Goal: Information Seeking & Learning: Find specific fact

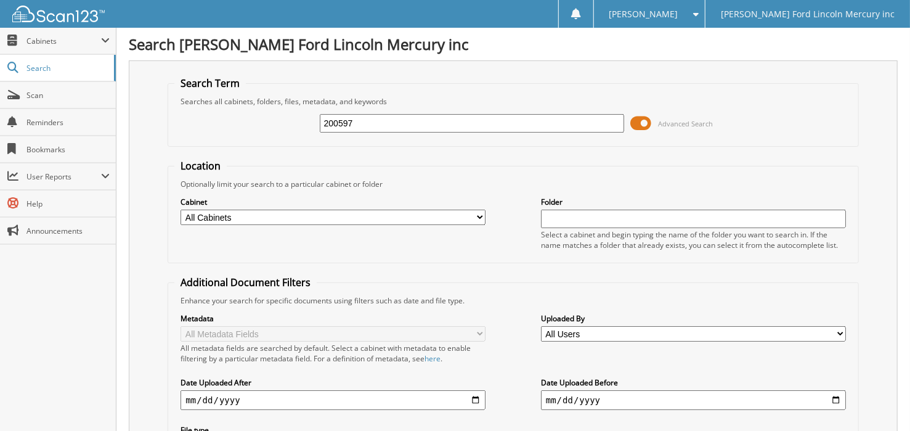
drag, startPoint x: 390, startPoint y: 120, endPoint x: 158, endPoint y: 78, distance: 235.4
click at [159, 79] on div "Search Term Searches all cabinets, folders, files, metadata, and keywords 20059…" at bounding box center [513, 291] width 769 height 462
drag, startPoint x: 395, startPoint y: 117, endPoint x: 389, endPoint y: 123, distance: 7.8
click at [395, 117] on input "text" at bounding box center [472, 123] width 305 height 18
click at [431, 118] on input "text" at bounding box center [472, 123] width 305 height 18
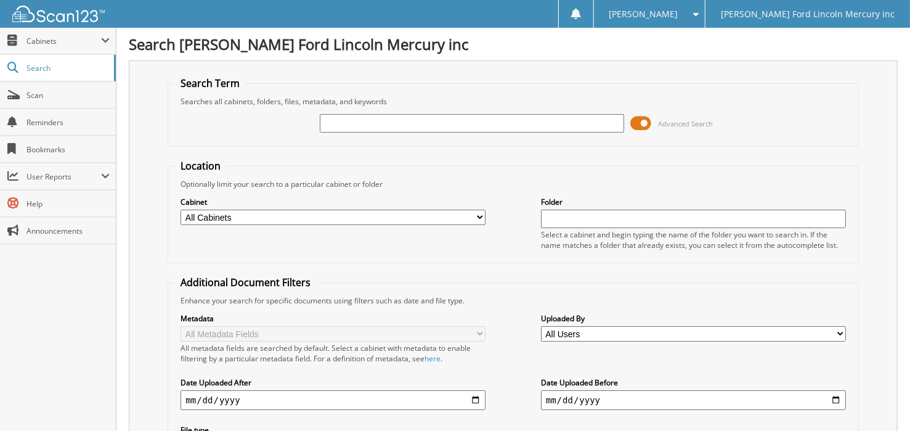
drag, startPoint x: 376, startPoint y: 121, endPoint x: 362, endPoint y: 120, distance: 13.7
click at [375, 121] on input "text" at bounding box center [472, 123] width 305 height 18
click at [348, 120] on input "text" at bounding box center [472, 123] width 305 height 18
click at [352, 118] on input "text" at bounding box center [472, 123] width 305 height 18
type input "2569983"
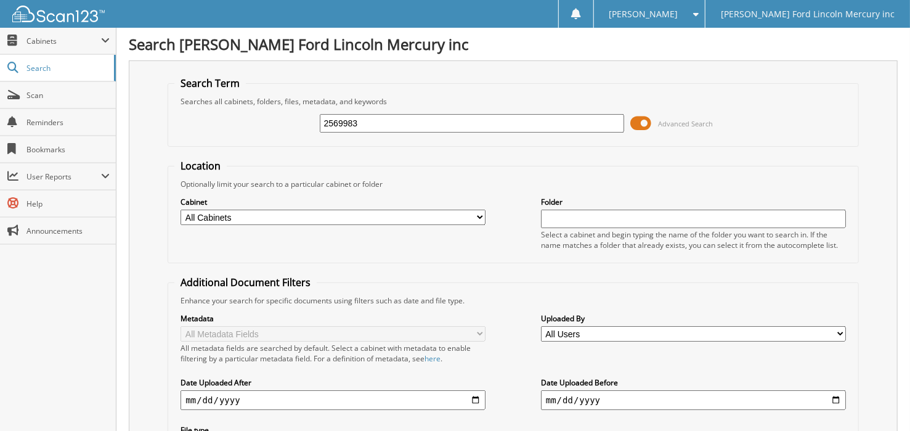
click at [384, 123] on input "2569983" at bounding box center [472, 123] width 305 height 18
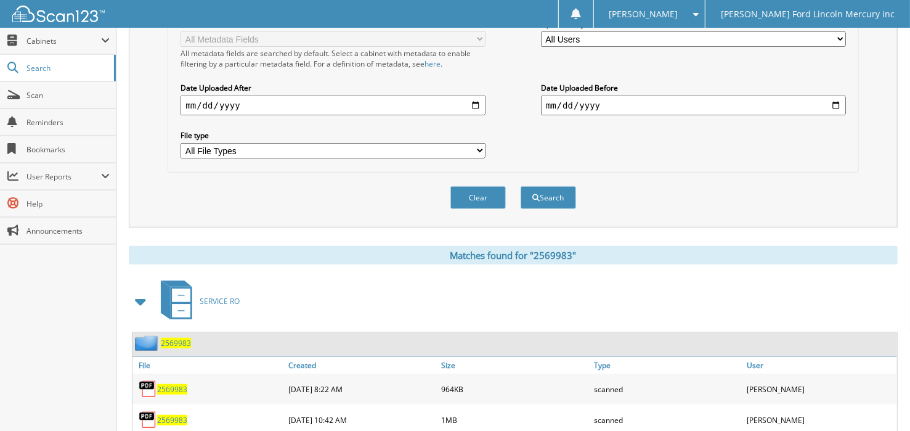
scroll to position [327, 0]
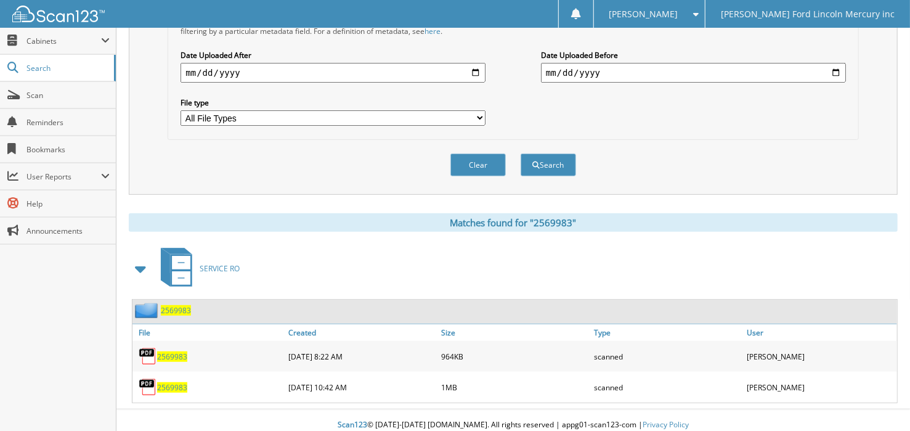
click at [178, 382] on span "2569983" at bounding box center [172, 387] width 30 height 10
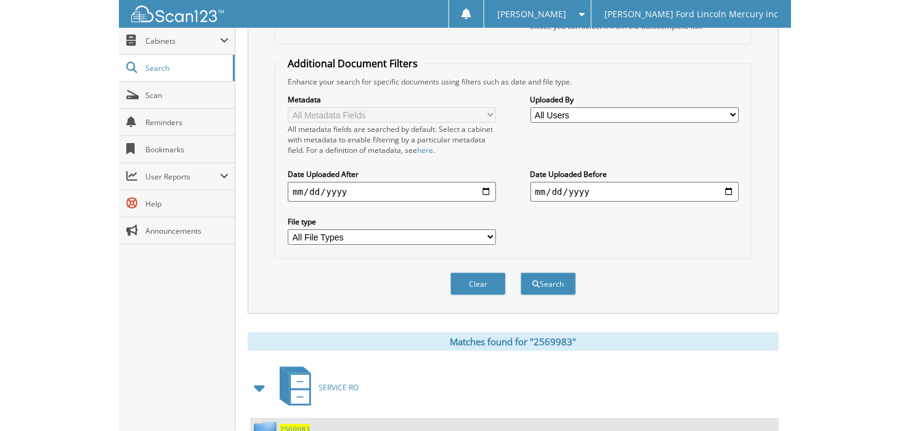
scroll to position [0, 0]
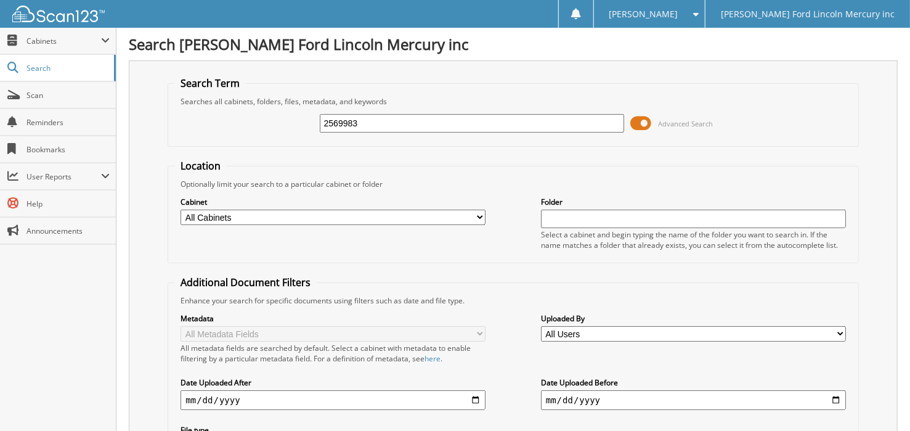
drag, startPoint x: 372, startPoint y: 120, endPoint x: 202, endPoint y: 134, distance: 170.0
click at [202, 134] on div "2569983 Advanced Search" at bounding box center [512, 123] width 677 height 33
click at [379, 119] on input "text" at bounding box center [472, 123] width 305 height 18
click at [379, 118] on input "text" at bounding box center [472, 123] width 305 height 18
type input "2570937"
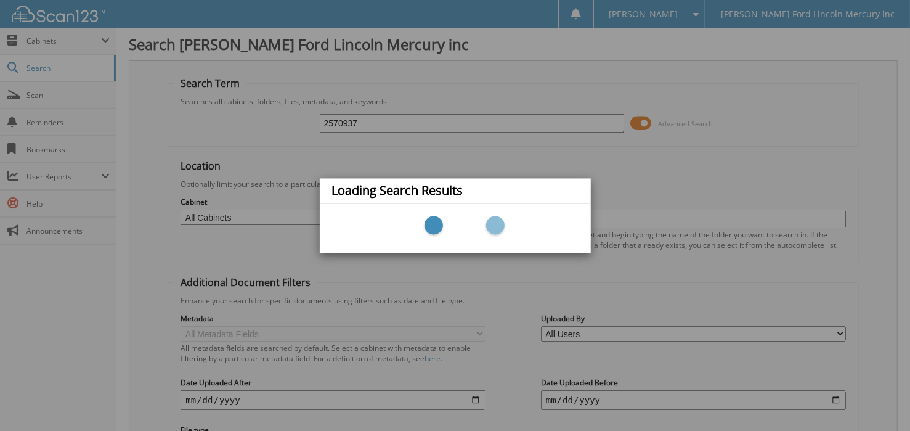
click at [622, 167] on div "Loading Search Results" at bounding box center [455, 215] width 910 height 431
click at [622, 165] on div "Loading Search Results" at bounding box center [455, 215] width 910 height 431
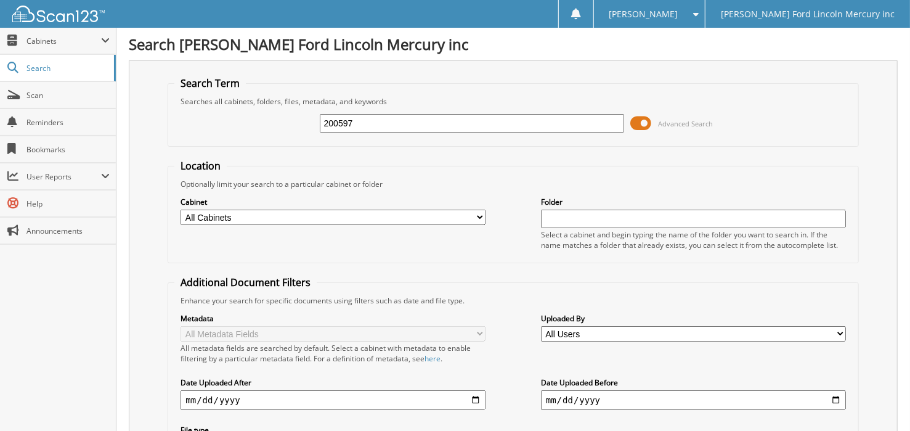
drag, startPoint x: 368, startPoint y: 116, endPoint x: 237, endPoint y: 107, distance: 131.6
click at [237, 107] on div "200597 Advanced Search" at bounding box center [512, 123] width 677 height 33
type input "2570937"
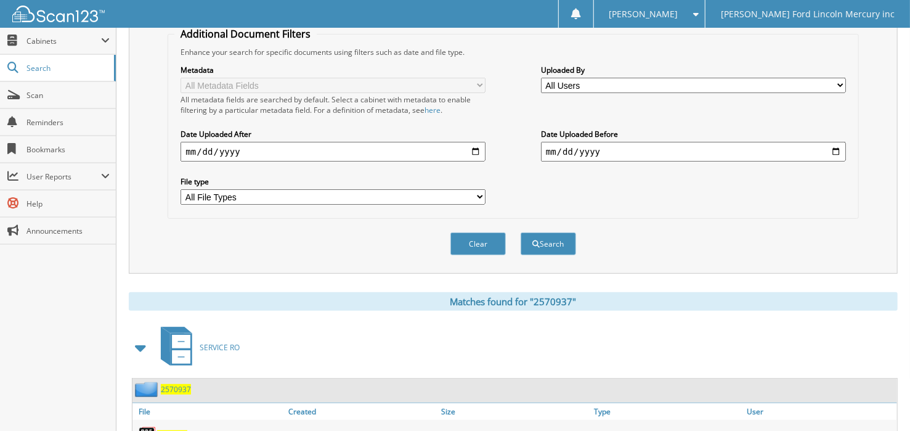
scroll to position [296, 0]
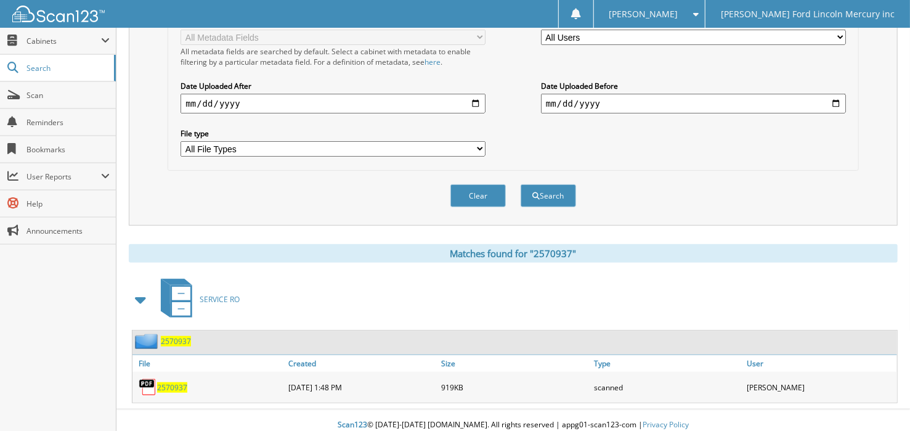
click at [172, 382] on span "2570937" at bounding box center [172, 387] width 30 height 10
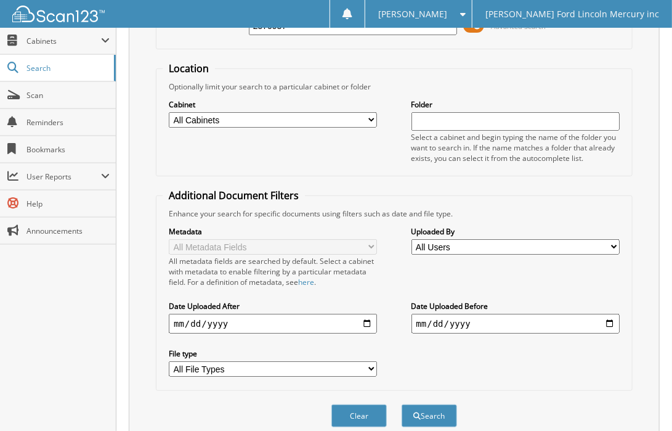
scroll to position [0, 0]
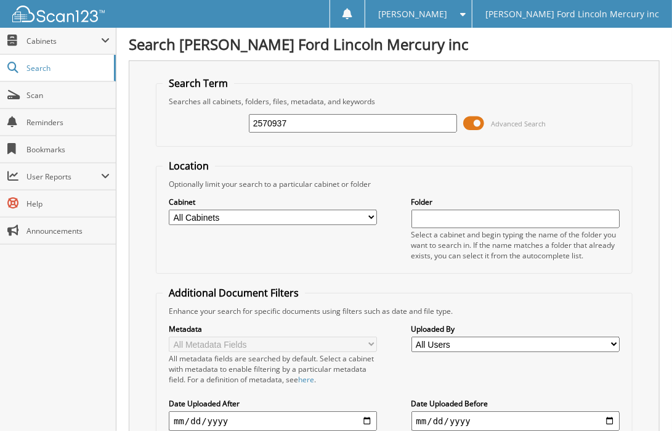
drag, startPoint x: 235, startPoint y: 125, endPoint x: -315, endPoint y: 96, distance: 550.4
click at [0, 96] on html "Laura C. Settings Logout Billy Howell Ford Lincoln Mercury inc Close Cabinets S…" at bounding box center [336, 378] width 672 height 757
type input "2571271"
drag, startPoint x: 302, startPoint y: 123, endPoint x: 28, endPoint y: 123, distance: 273.6
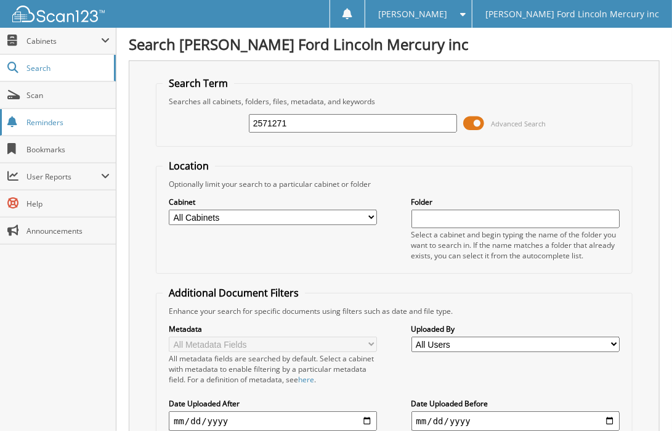
click at [28, 123] on body "Laura C. Settings Logout Billy Howell Ford Lincoln Mercury inc Close Cabinets M…" at bounding box center [336, 378] width 672 height 757
type input "2571271"
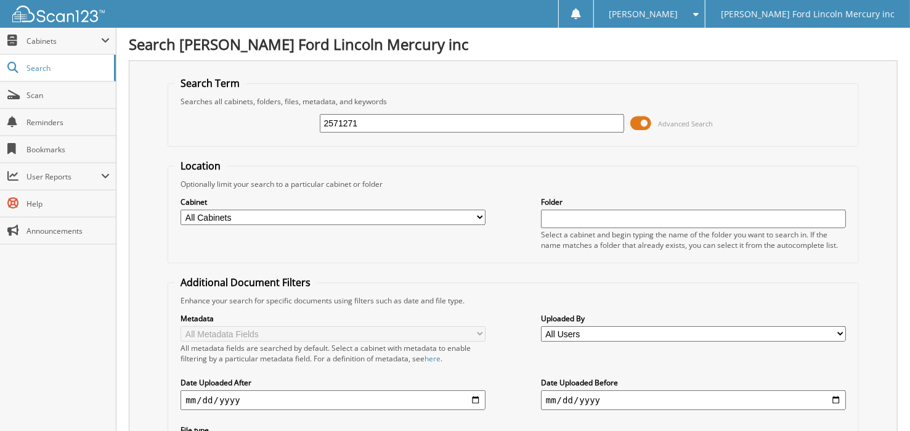
click at [424, 133] on div "2571271 Advanced Search" at bounding box center [512, 123] width 677 height 33
click at [421, 123] on input "2571271" at bounding box center [472, 123] width 305 height 18
type input "2570937"
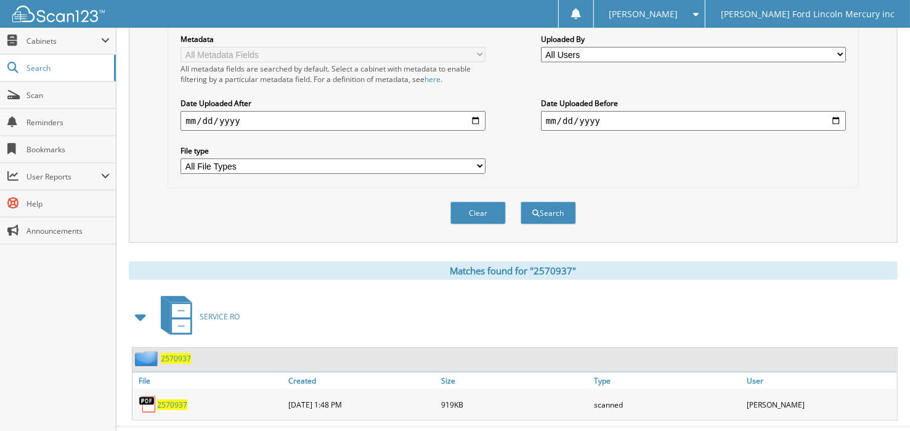
scroll to position [296, 0]
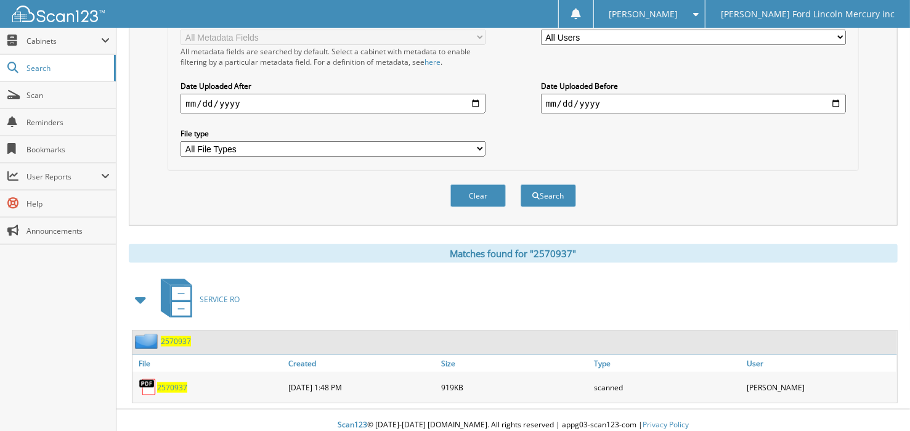
click at [184, 382] on span "2570937" at bounding box center [172, 387] width 30 height 10
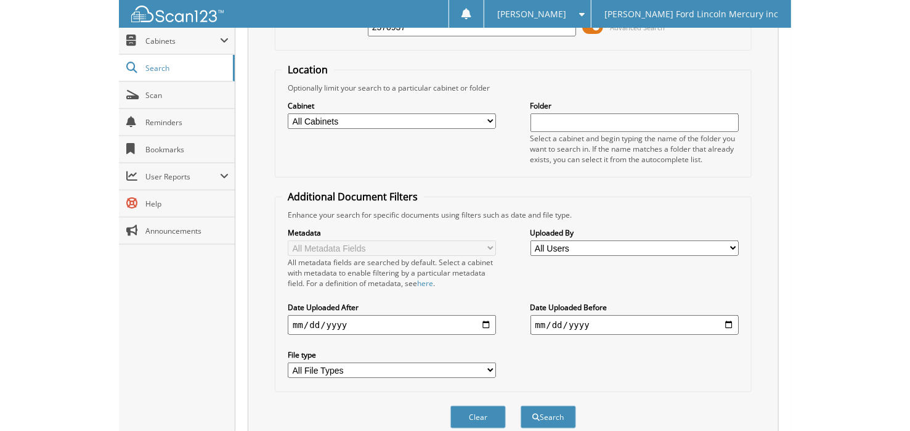
scroll to position [0, 0]
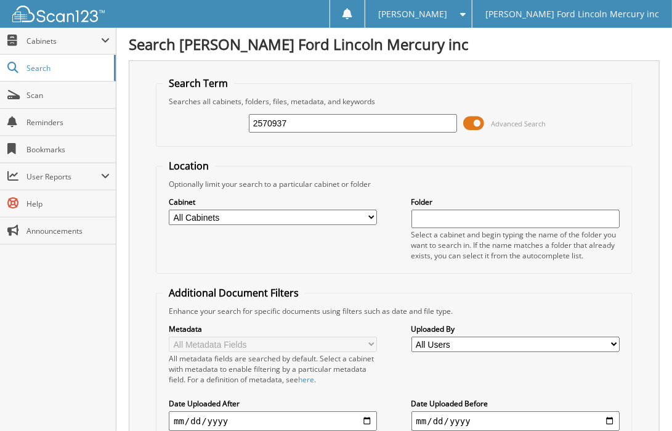
drag, startPoint x: 363, startPoint y: 119, endPoint x: 250, endPoint y: 39, distance: 138.0
click at [142, 62] on div "Search Term Searches all cabinets, folders, files, metadata, and keywords 25709…" at bounding box center [394, 301] width 531 height 482
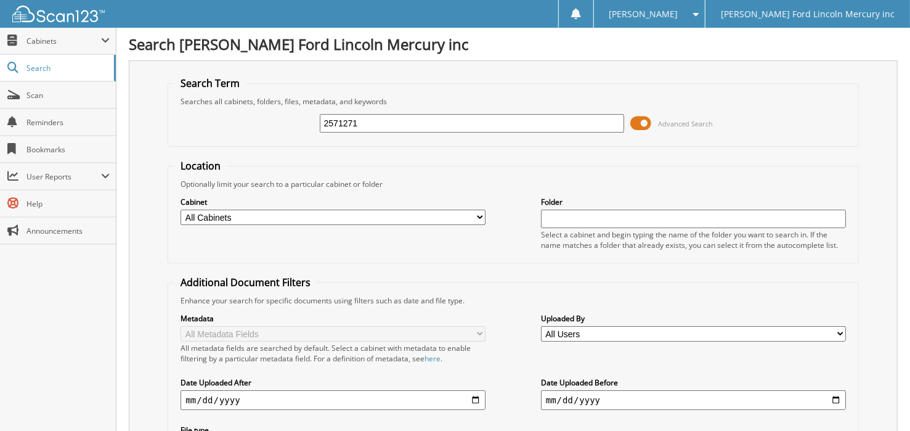
type input "2571271"
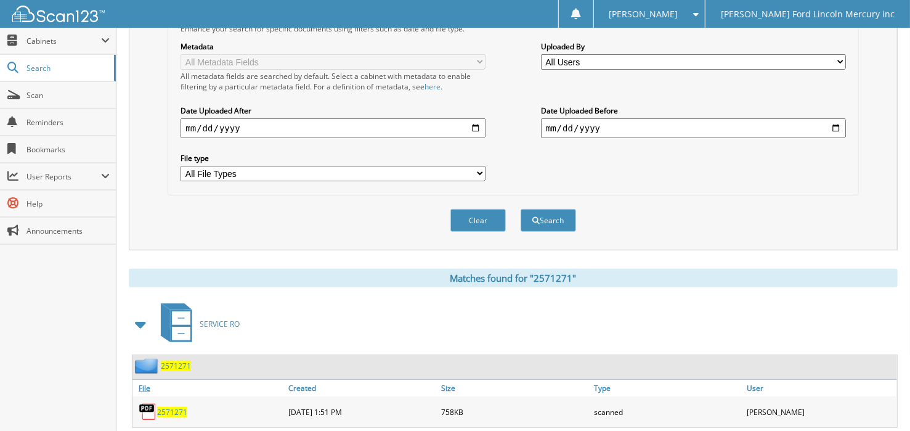
scroll to position [296, 0]
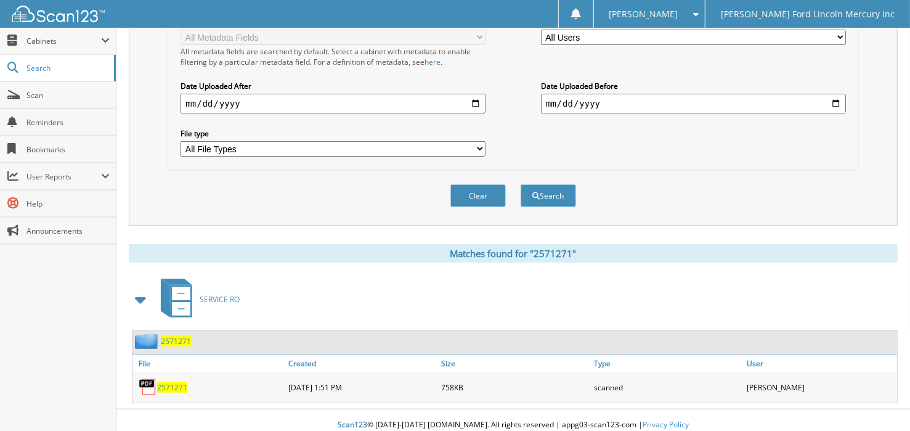
click at [170, 382] on span "2571271" at bounding box center [172, 387] width 30 height 10
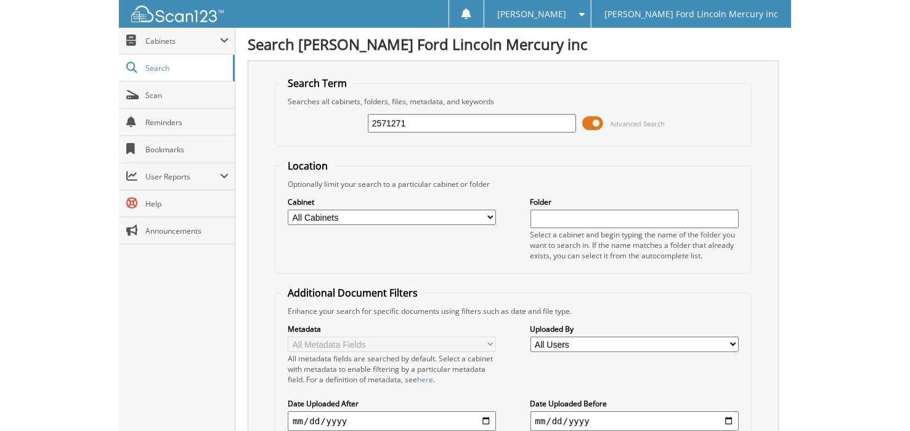
scroll to position [0, 0]
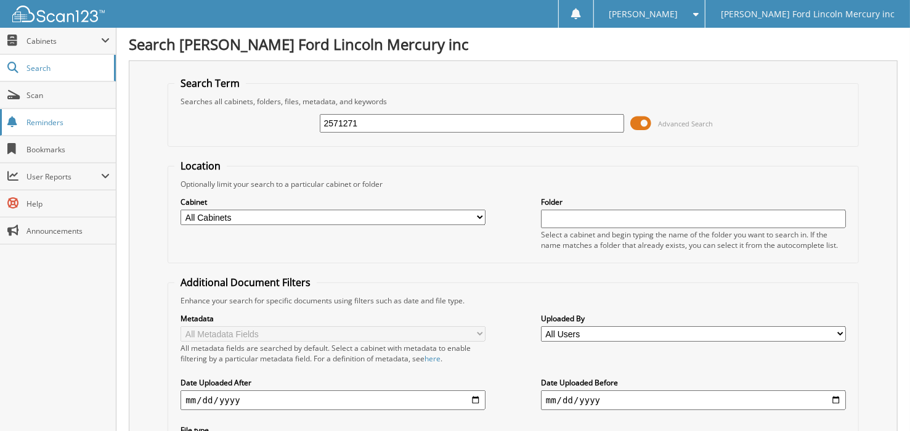
drag, startPoint x: 367, startPoint y: 123, endPoint x: 71, endPoint y: 131, distance: 295.9
click at [136, 124] on div "Search Term Searches all cabinets, folders, files, metadata, and keywords 25712…" at bounding box center [513, 291] width 769 height 462
type input "2571903"
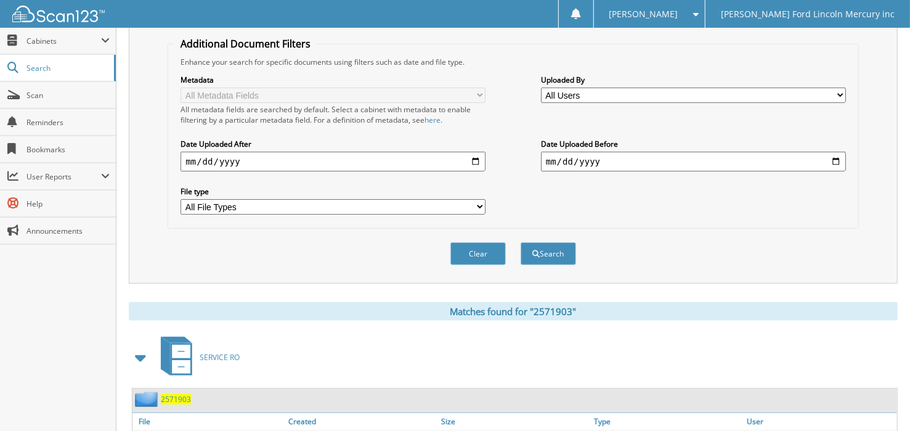
scroll to position [296, 0]
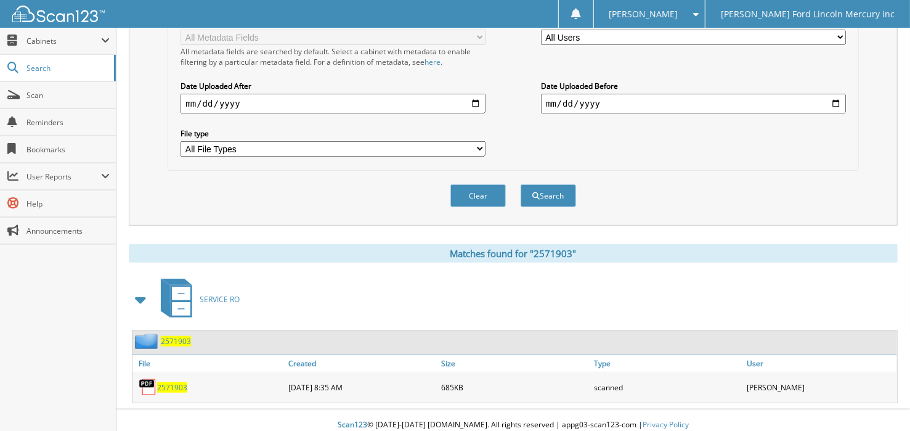
click at [174, 382] on span "2571903" at bounding box center [172, 387] width 30 height 10
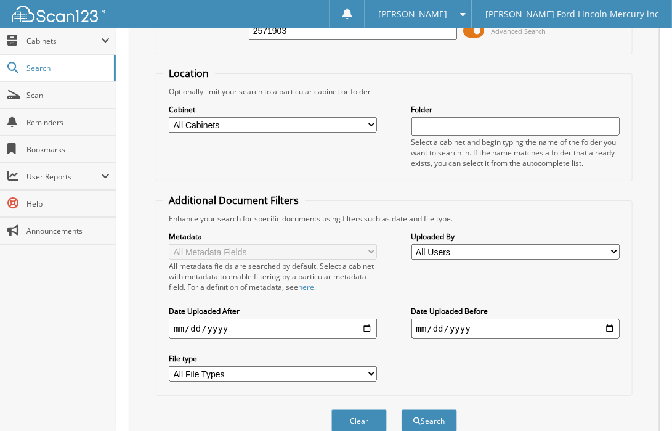
scroll to position [0, 0]
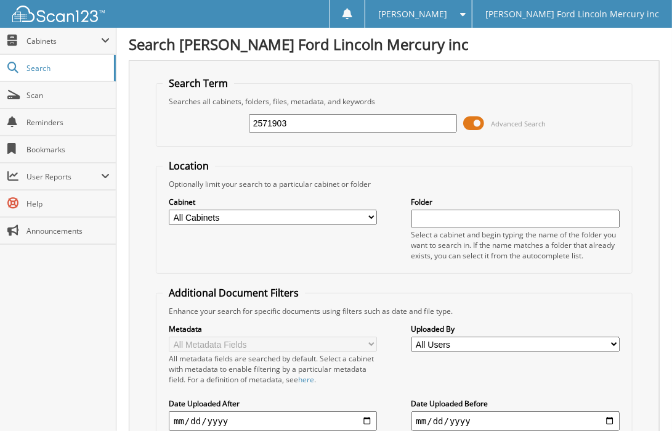
drag, startPoint x: 306, startPoint y: 129, endPoint x: -52, endPoint y: 54, distance: 365.1
click at [0, 54] on html "[PERSON_NAME] Settings Logout [PERSON_NAME] Ford Lincoln Mercury inc Close Cabi…" at bounding box center [336, 378] width 672 height 757
type input "2572120"
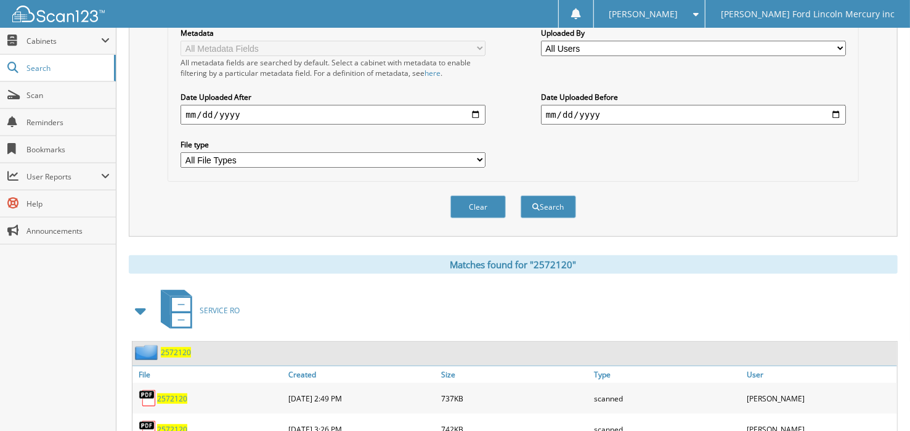
scroll to position [327, 0]
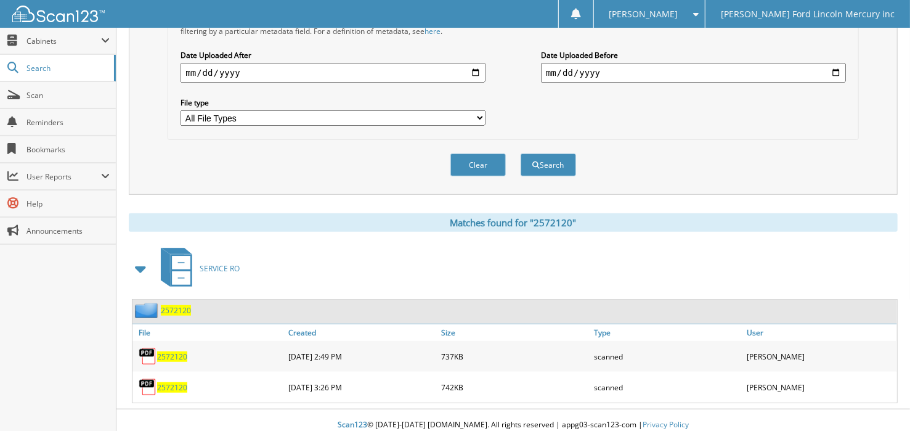
click at [172, 382] on span "2572120" at bounding box center [172, 387] width 30 height 10
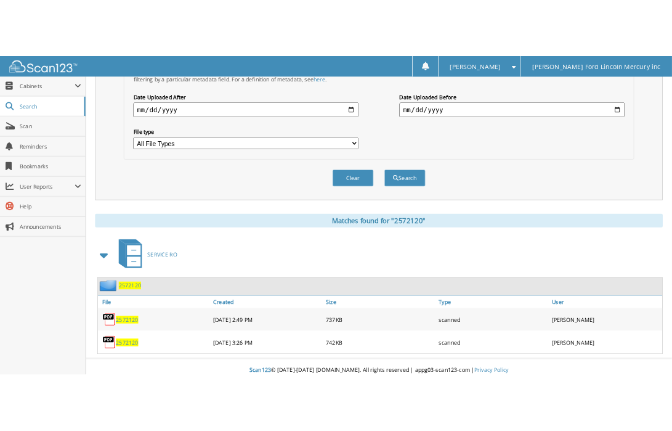
scroll to position [337, 0]
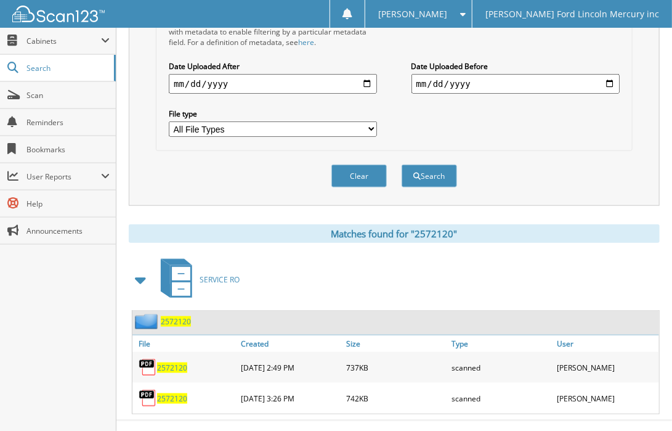
click at [167, 393] on span "2572120" at bounding box center [172, 398] width 30 height 10
